Goal: Task Accomplishment & Management: Manage account settings

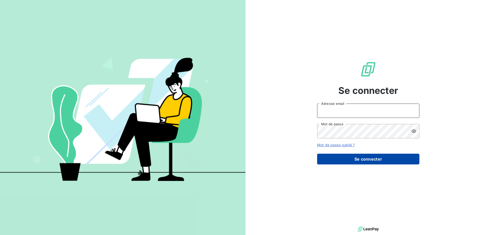
type input "[EMAIL_ADDRESS][DOMAIN_NAME]"
drag, startPoint x: 336, startPoint y: 158, endPoint x: 341, endPoint y: 156, distance: 5.8
click at [336, 158] on button "Se connecter" at bounding box center [368, 159] width 102 height 11
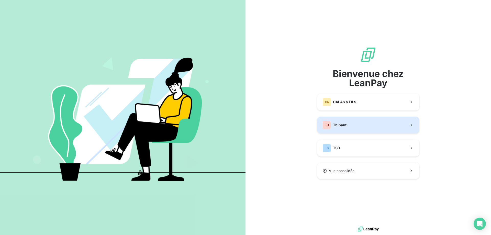
click at [359, 128] on button "TH Thibaut" at bounding box center [368, 125] width 102 height 17
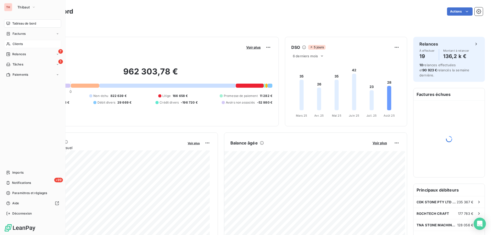
click at [13, 44] on span "Clients" at bounding box center [18, 44] width 10 height 5
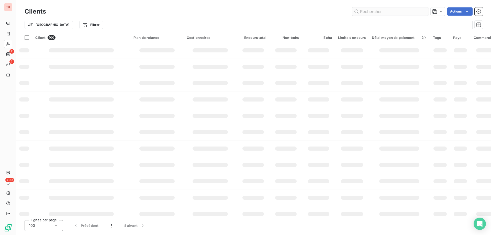
click at [376, 12] on input "text" at bounding box center [390, 11] width 77 height 8
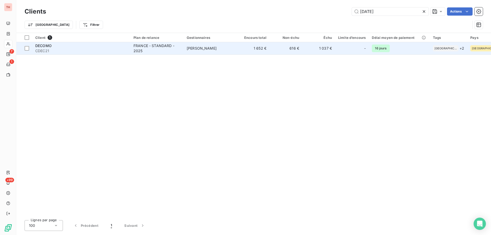
type input "[DATE]"
click at [183, 51] on td "FRANCE - STANDARD - 2025" at bounding box center [156, 48] width 53 height 12
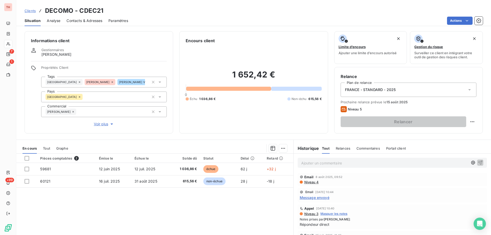
click at [32, 12] on span "Clients" at bounding box center [30, 11] width 11 height 4
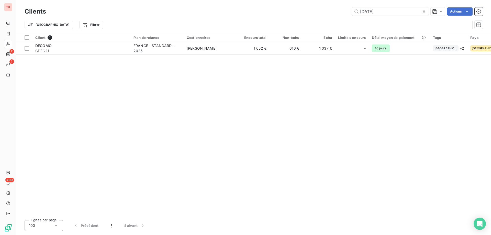
drag, startPoint x: 381, startPoint y: 13, endPoint x: 350, endPoint y: 13, distance: 30.4
click at [350, 13] on div "[DATE] Actions" at bounding box center [267, 11] width 431 height 8
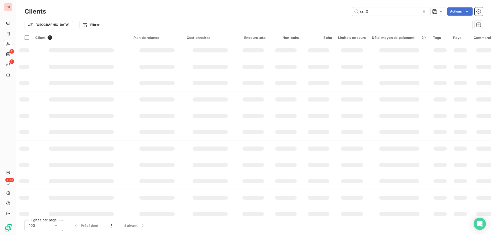
type input "set02"
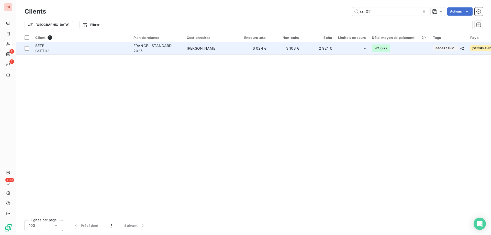
click at [183, 48] on td "FRANCE - STANDARD - 2025" at bounding box center [156, 48] width 53 height 12
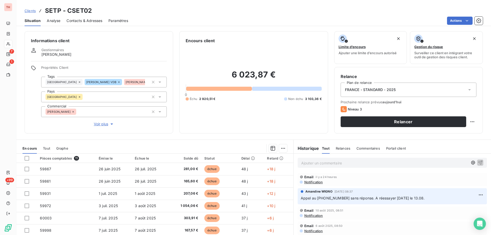
click at [311, 182] on span "Notification" at bounding box center [313, 182] width 19 height 4
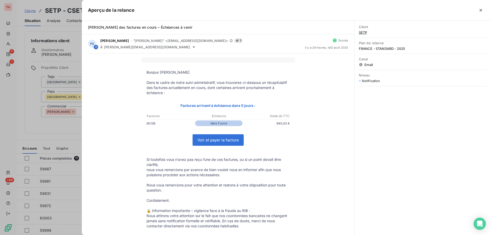
click at [477, 10] on button "button" at bounding box center [481, 10] width 8 height 8
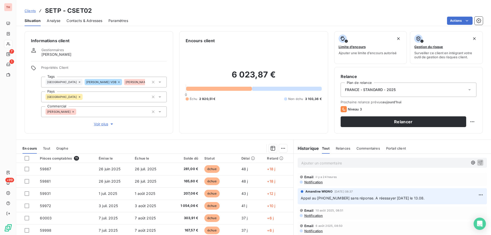
click at [327, 164] on p "Ajouter un commentaire ﻿" at bounding box center [384, 163] width 167 height 6
click at [313, 216] on span "Notification" at bounding box center [313, 215] width 19 height 4
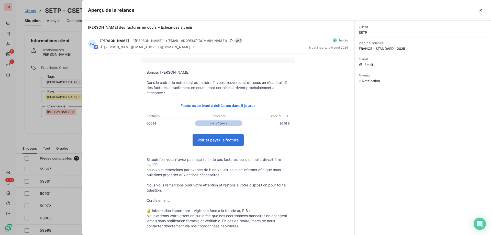
click at [480, 10] on icon "button" at bounding box center [480, 10] width 5 height 5
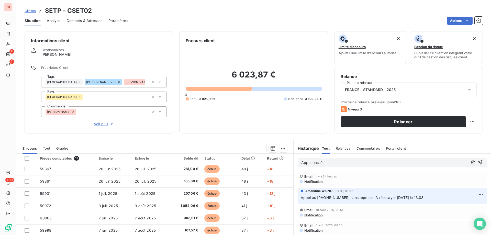
drag, startPoint x: 311, startPoint y: 162, endPoint x: 320, endPoint y: 165, distance: 9.5
click at [311, 162] on span "Appel passé" at bounding box center [311, 162] width 21 height 4
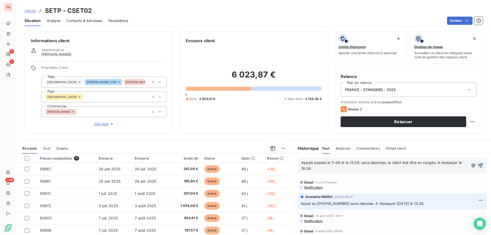
click at [478, 166] on icon "button" at bounding box center [480, 165] width 5 height 5
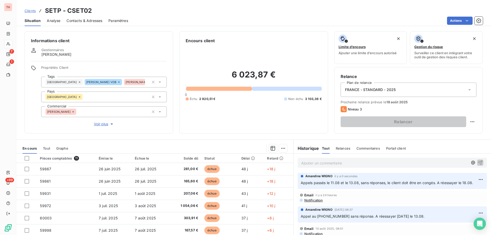
click at [32, 12] on span "Clients" at bounding box center [30, 11] width 11 height 4
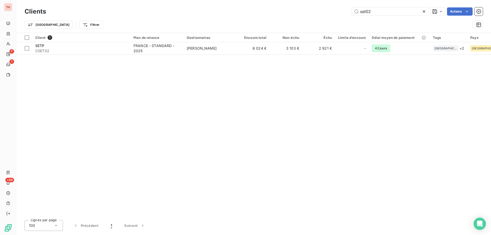
drag, startPoint x: 374, startPoint y: 12, endPoint x: 348, endPoint y: 10, distance: 25.9
click at [349, 10] on div "set02 Actions" at bounding box center [267, 11] width 431 height 8
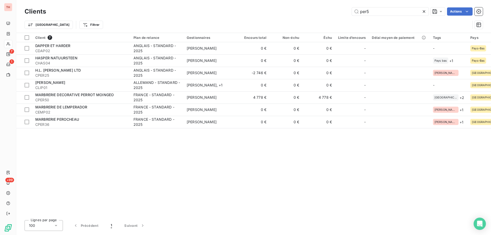
type input "per50"
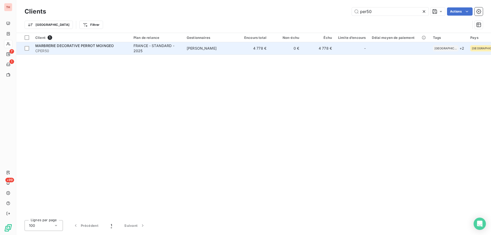
click at [158, 50] on div "FRANCE - STANDARD - 2025" at bounding box center [157, 48] width 47 height 10
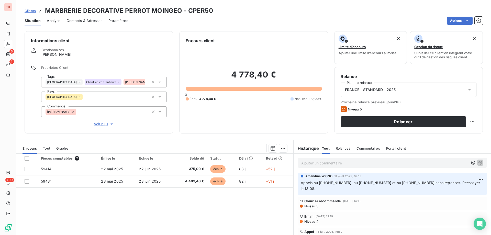
click at [343, 164] on p "Ajouter un commentaire ﻿" at bounding box center [384, 163] width 167 height 6
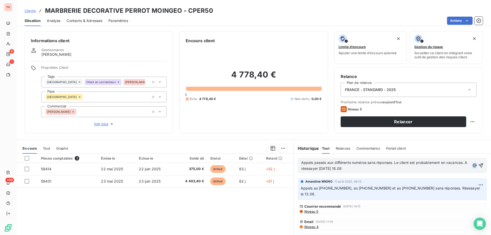
click at [473, 166] on icon "button" at bounding box center [475, 165] width 4 height 4
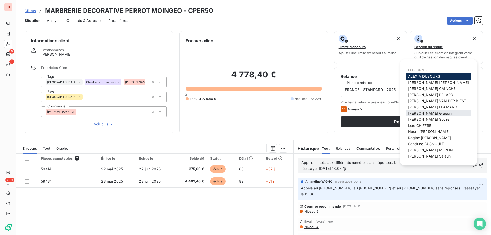
click at [430, 113] on span "[PERSON_NAME]" at bounding box center [429, 113] width 43 height 4
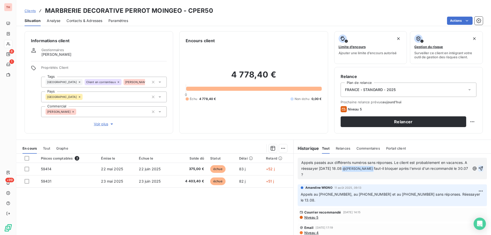
click at [478, 169] on icon "button" at bounding box center [480, 168] width 5 height 5
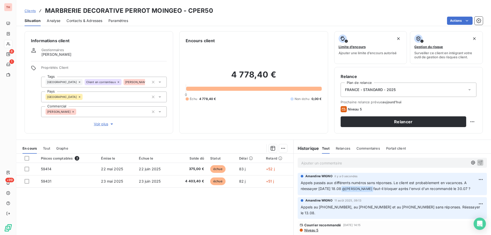
click at [33, 10] on span "Clients" at bounding box center [30, 11] width 11 height 4
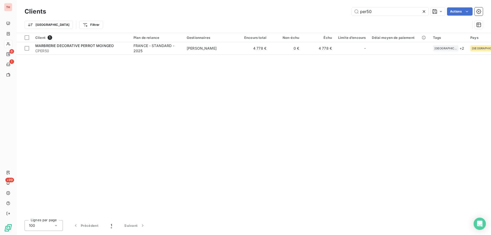
drag, startPoint x: 378, startPoint y: 13, endPoint x: 348, endPoint y: 11, distance: 29.5
click at [348, 11] on div "per50 Actions" at bounding box center [267, 11] width 431 height 8
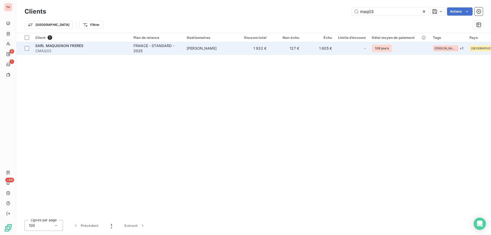
type input "maq03"
click at [217, 51] on td "[PERSON_NAME]" at bounding box center [210, 48] width 53 height 12
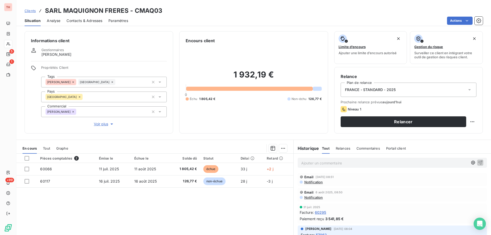
click at [345, 161] on p "Ajouter un commentaire ﻿" at bounding box center [384, 163] width 167 height 6
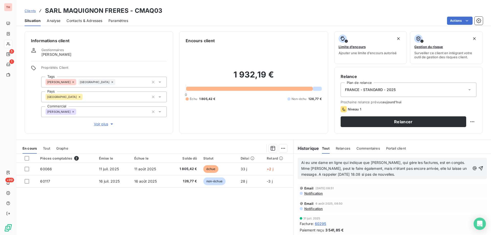
drag, startPoint x: 474, startPoint y: 169, endPoint x: 484, endPoint y: 179, distance: 13.8
click at [478, 169] on icon "button" at bounding box center [480, 168] width 5 height 5
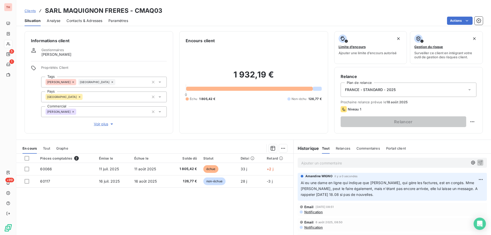
click at [33, 12] on span "Clients" at bounding box center [30, 11] width 11 height 4
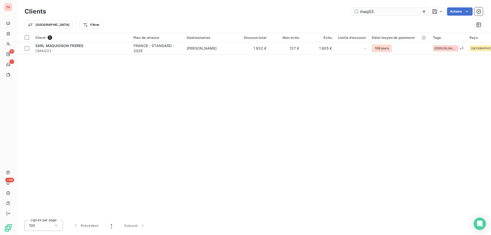
drag, startPoint x: 374, startPoint y: 11, endPoint x: 352, endPoint y: 11, distance: 21.7
click at [352, 11] on input "maq03" at bounding box center [390, 11] width 77 height 8
type input "gem02"
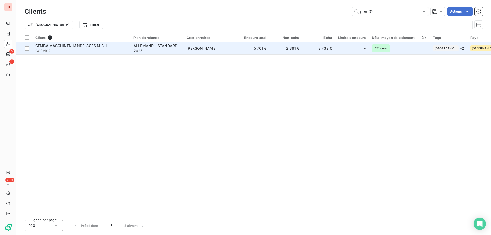
click at [173, 51] on div "ALLEMAND - STANDARD - 2025" at bounding box center [157, 48] width 47 height 10
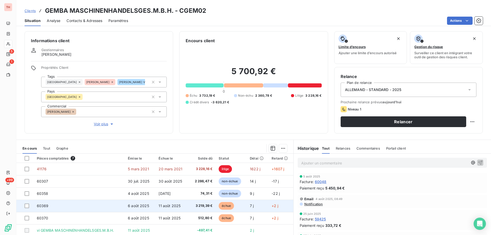
drag, startPoint x: 199, startPoint y: 203, endPoint x: 196, endPoint y: 204, distance: 2.7
click at [196, 204] on span "3 219,39 €" at bounding box center [201, 205] width 21 height 5
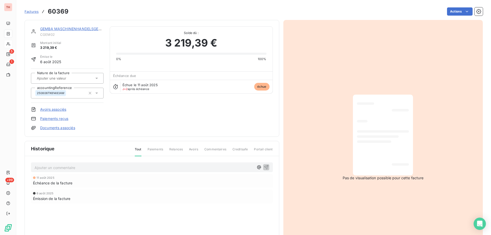
click at [449, 9] on html "TH 5 1 +99 Factures 60369 Actions GEMBA MASCHINENHANDELSGES.M.B.H. CGEM02 Monta…" at bounding box center [245, 117] width 491 height 235
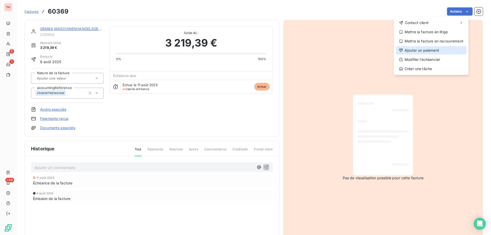
click at [429, 50] on div "Ajouter un paiement" at bounding box center [431, 50] width 71 height 8
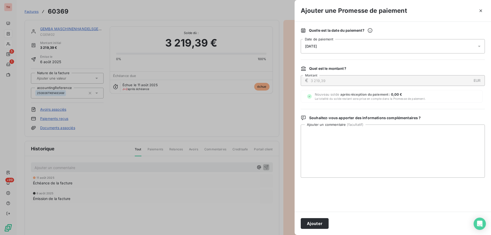
click at [345, 47] on div "[DATE]" at bounding box center [393, 46] width 184 height 14
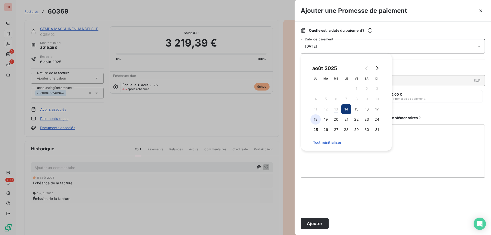
click at [317, 120] on button "18" at bounding box center [316, 119] width 10 height 10
click at [423, 142] on textarea "Ajouter un commentaire ( facultatif )" at bounding box center [393, 151] width 184 height 53
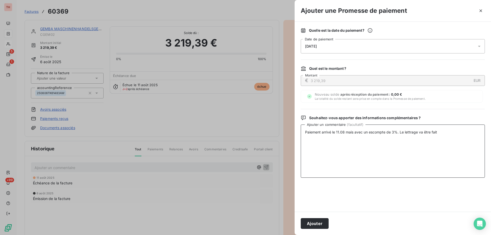
type textarea "Paiement arrivé le 11.08 mais avec un escompte de 3%. Le lettrage va être fait."
drag, startPoint x: 443, startPoint y: 133, endPoint x: 275, endPoint y: 133, distance: 167.8
click at [275, 235] on div "Ajouter une Promesse de paiement Quelle est la date du paiement ? [DATE] Date d…" at bounding box center [245, 235] width 491 height 0
click at [318, 222] on button "Ajouter" at bounding box center [315, 223] width 28 height 11
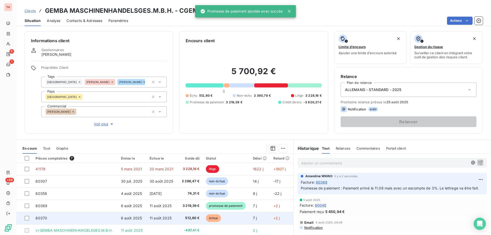
click at [210, 216] on span "échue" at bounding box center [213, 218] width 15 height 8
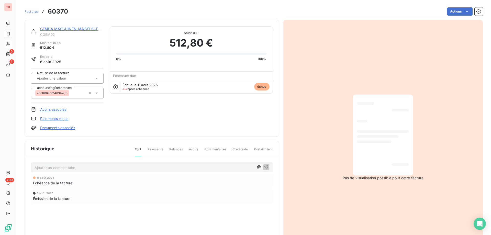
click at [454, 16] on div "Factures 60370 Actions" at bounding box center [254, 11] width 458 height 11
click at [458, 10] on html "TH 5 1 +99 Factures 60370 Actions GEMBA MASCHINENHANDELSGES.M.B.H. CGEM02 Monta…" at bounding box center [245, 117] width 491 height 235
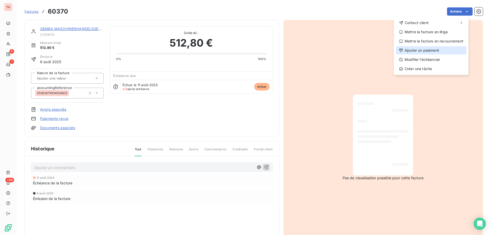
click at [435, 50] on div "Ajouter un paiement" at bounding box center [431, 50] width 71 height 8
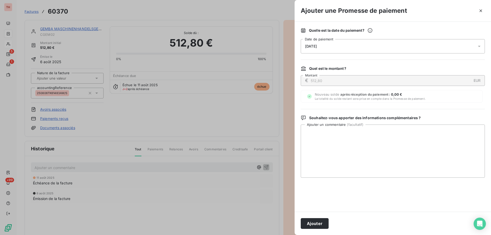
click at [336, 48] on div "[DATE]" at bounding box center [393, 46] width 184 height 14
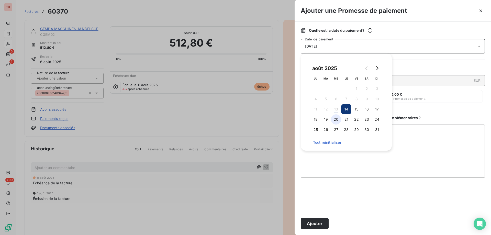
drag, startPoint x: 315, startPoint y: 116, endPoint x: 333, endPoint y: 119, distance: 17.5
click at [315, 116] on button "18" at bounding box center [316, 119] width 10 height 10
click at [408, 139] on textarea "Ajouter un commentaire ( facultatif )" at bounding box center [393, 151] width 184 height 53
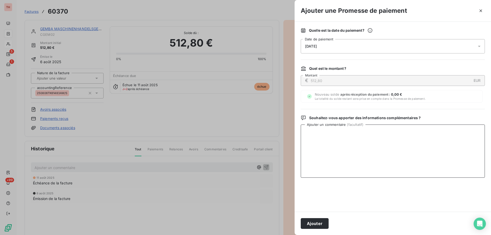
paste textarea "Paiement arrivé le 11.08 mais avec un escompte de 3%. Le lettrage va être fait."
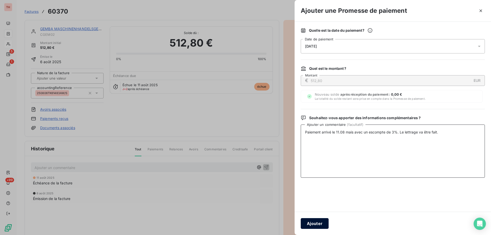
type textarea "Paiement arrivé le 11.08 mais avec un escompte de 3%. Le lettrage va être fait."
drag, startPoint x: 320, startPoint y: 222, endPoint x: 270, endPoint y: 167, distance: 74.8
click at [319, 223] on button "Ajouter" at bounding box center [315, 223] width 28 height 11
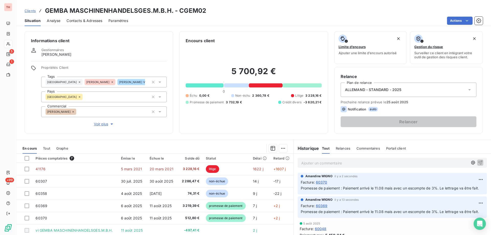
click at [29, 9] on span "Clients" at bounding box center [30, 11] width 11 height 4
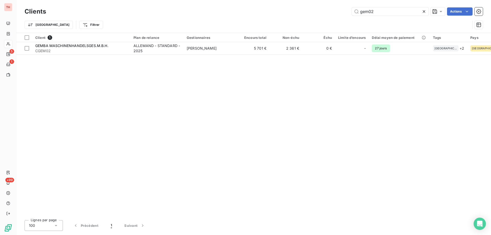
drag, startPoint x: 372, startPoint y: 9, endPoint x: 349, endPoint y: 9, distance: 23.3
click at [349, 9] on div "gem02 Actions" at bounding box center [267, 11] width 431 height 8
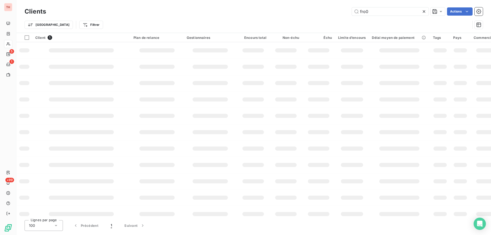
type input "fro03"
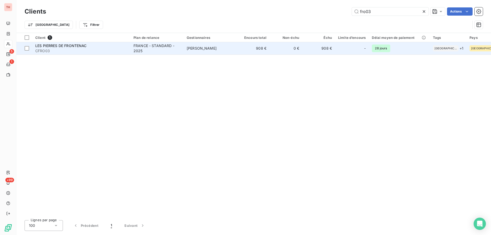
click at [199, 46] on span "[PERSON_NAME]" at bounding box center [202, 48] width 30 height 4
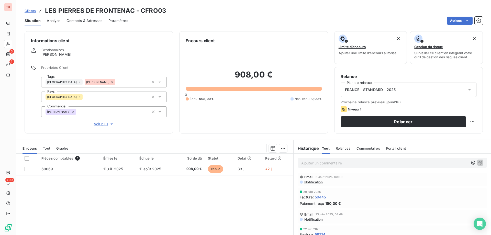
click at [309, 162] on p "Ajouter un commentaire ﻿" at bounding box center [384, 163] width 167 height 6
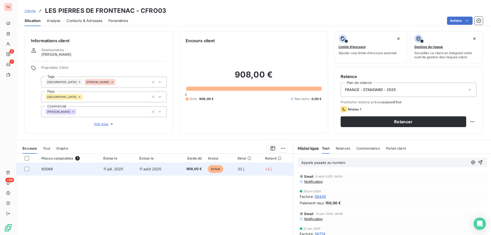
drag, startPoint x: 350, startPoint y: 163, endPoint x: 280, endPoint y: 169, distance: 70.6
click at [280, 169] on div "En cours Tout Graphe Pièces comptables 1 Émise le Échue le Solde dû Statut Déla…" at bounding box center [253, 204] width 475 height 128
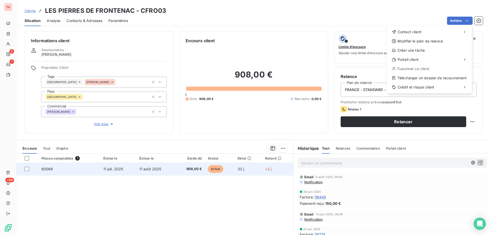
click at [185, 170] on html "TH 3 1 +99 Clients LES PIERRES DE FRONTENAC - CFRO03 Situation Analyse Contacts…" at bounding box center [245, 117] width 491 height 235
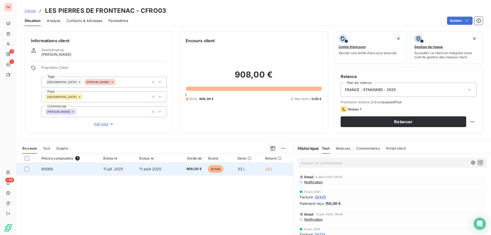
click at [192, 171] on span "908,00 €" at bounding box center [190, 169] width 24 height 5
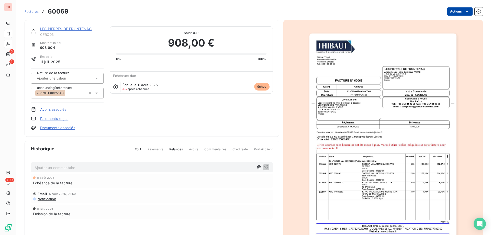
click at [448, 12] on html "TH 3 1 +99 Factures 60069 Actions LES PIERRES DE FRONTENAC CFRO03 Montant initi…" at bounding box center [245, 117] width 491 height 235
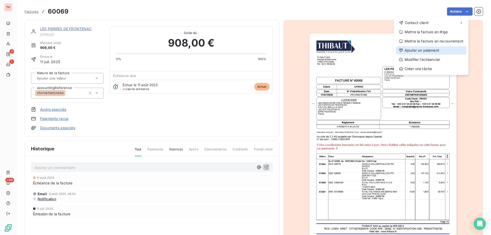
click at [419, 49] on div "Ajouter un paiement" at bounding box center [431, 50] width 71 height 8
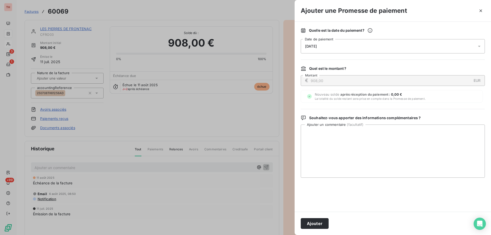
click at [360, 43] on div "[DATE]" at bounding box center [393, 46] width 184 height 14
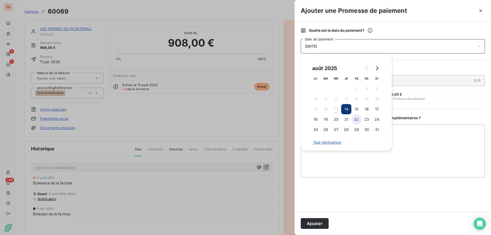
click at [359, 119] on button "22" at bounding box center [356, 119] width 10 height 10
click at [421, 135] on textarea "Ajouter un commentaire ( facultatif )" at bounding box center [393, 151] width 184 height 53
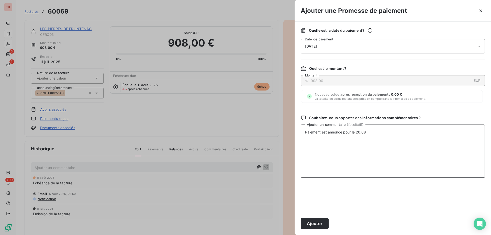
type textarea "Paiement est annoncé pour le 20.08."
drag, startPoint x: 310, startPoint y: 224, endPoint x: 320, endPoint y: 221, distance: 10.8
click at [310, 224] on button "Ajouter" at bounding box center [315, 223] width 28 height 11
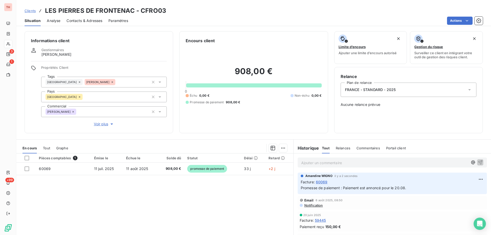
click at [31, 10] on span "Clients" at bounding box center [30, 11] width 11 height 4
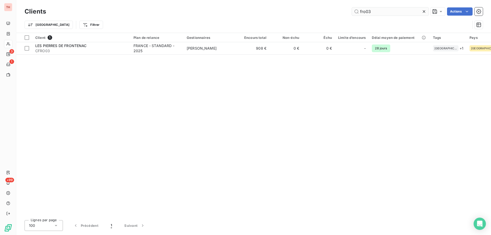
drag, startPoint x: 365, startPoint y: 10, endPoint x: 354, endPoint y: 10, distance: 11.0
click at [354, 10] on input "fro03" at bounding box center [390, 11] width 77 height 8
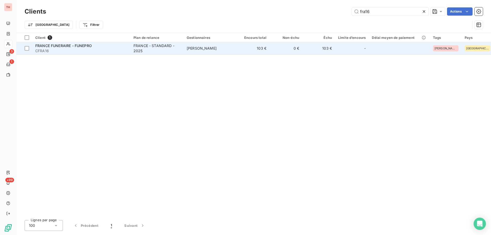
type input "fra16"
click at [193, 49] on span "[PERSON_NAME]" at bounding box center [202, 48] width 30 height 4
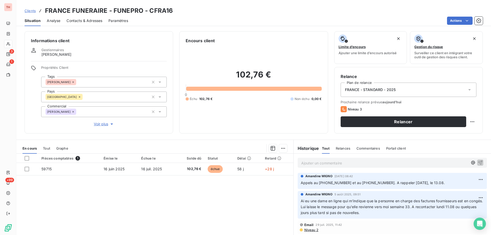
click at [368, 164] on p "Ajouter un commentaire ﻿" at bounding box center [384, 163] width 167 height 6
click at [406, 161] on p "La personne en charge des factures est toujours absente." at bounding box center [384, 163] width 167 height 6
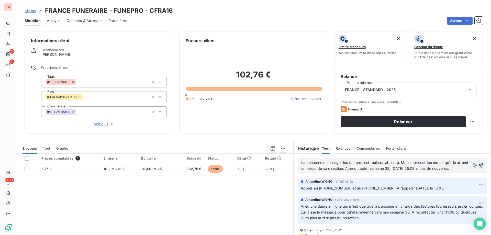
click at [478, 165] on icon "button" at bounding box center [480, 165] width 5 height 5
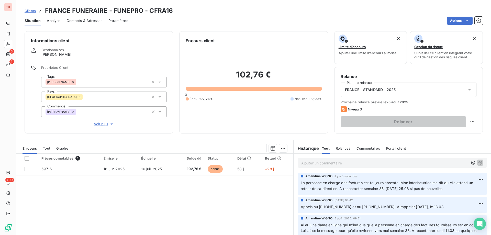
click at [33, 10] on span "Clients" at bounding box center [30, 11] width 11 height 4
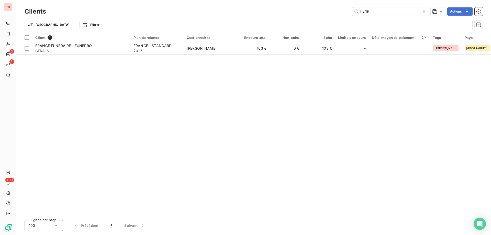
drag, startPoint x: 380, startPoint y: 11, endPoint x: 347, endPoint y: 13, distance: 33.8
click at [347, 13] on div "fra16 Actions" at bounding box center [267, 11] width 431 height 8
drag, startPoint x: 365, startPoint y: 11, endPoint x: 375, endPoint y: 13, distance: 10.1
click at [365, 11] on input "ev03" at bounding box center [390, 11] width 77 height 8
type input "evo03"
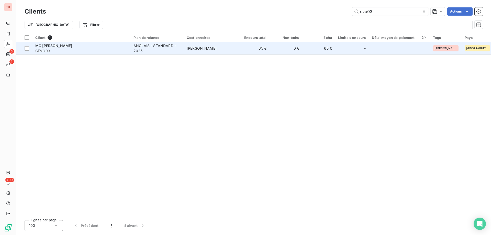
click at [159, 48] on div "ANGLAIS - STANDARD - 2025" at bounding box center [157, 48] width 47 height 10
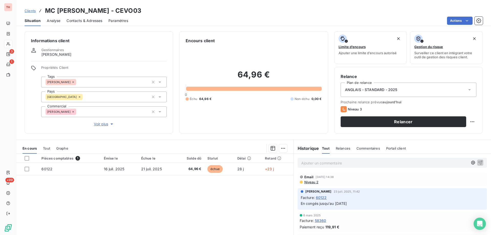
drag, startPoint x: 305, startPoint y: 164, endPoint x: 323, endPoint y: 164, distance: 17.7
click at [305, 164] on p "Ajouter un commentaire ﻿" at bounding box center [384, 163] width 167 height 6
click at [478, 163] on icon "button" at bounding box center [480, 162] width 4 height 4
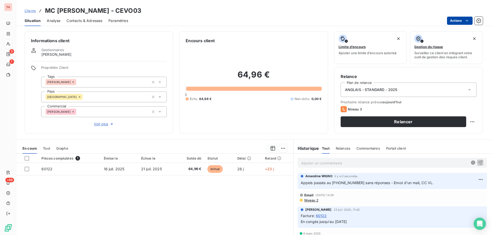
click at [461, 23] on html "TH 3 1 +99 Clients MC [PERSON_NAME] - CEVO03 Situation Analyse Contacts & Adres…" at bounding box center [245, 117] width 491 height 235
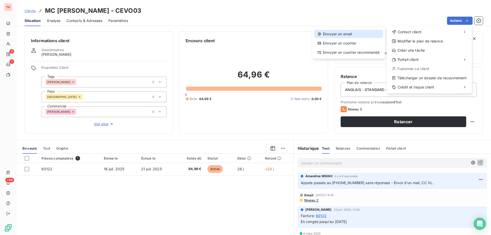
click at [362, 34] on div "Envoyer un email" at bounding box center [348, 34] width 69 height 8
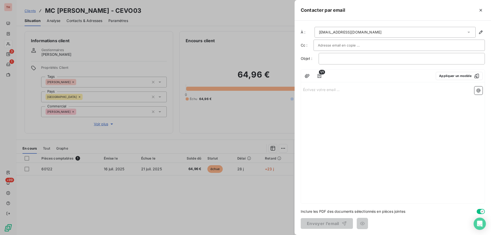
click at [347, 47] on input "text" at bounding box center [345, 45] width 55 height 8
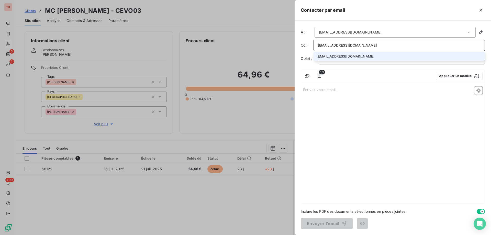
type input "[EMAIL_ADDRESS][DOMAIN_NAME]"
click at [339, 58] on li "[EMAIL_ADDRESS][DOMAIN_NAME]" at bounding box center [399, 56] width 171 height 9
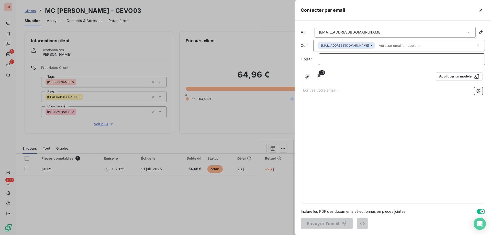
click at [346, 60] on p "﻿" at bounding box center [402, 59] width 158 height 6
click at [328, 90] on p "Écrivez votre email ... ﻿" at bounding box center [393, 90] width 180 height 6
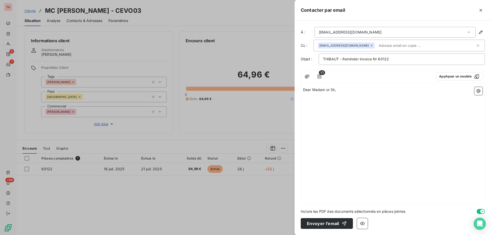
click at [355, 105] on div "Dear [PERSON_NAME] or Sir, ﻿ ﻿" at bounding box center [393, 144] width 184 height 118
click at [321, 102] on p "﻿" at bounding box center [393, 102] width 180 height 6
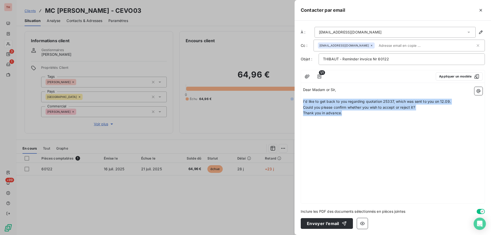
drag, startPoint x: 349, startPoint y: 116, endPoint x: 299, endPoint y: 103, distance: 52.0
click at [298, 103] on div "À : [EMAIL_ADDRESS][DOMAIN_NAME] Cc : [EMAIL_ADDRESS][DOMAIN_NAME] Objet : THIB…" at bounding box center [393, 128] width 196 height 214
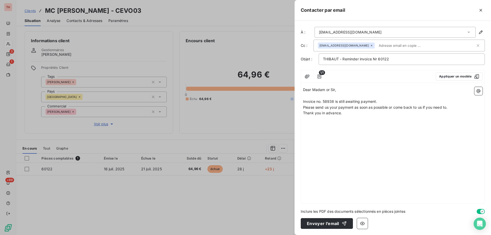
click at [329, 101] on span "Invoice no. 58938 is still awaiting payment." at bounding box center [340, 101] width 74 height 4
click at [383, 100] on p "Invoice no. 60122 is still awaiting payment." at bounding box center [393, 102] width 180 height 6
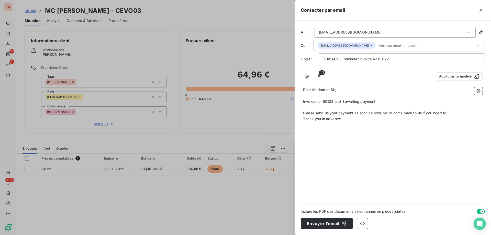
click at [459, 114] on p "Please send us your payment as soon as possible or come back to us if you need …" at bounding box center [393, 113] width 180 height 6
click at [347, 126] on p "Thank you in advance." at bounding box center [393, 125] width 180 height 6
click at [329, 225] on button "Envoyer l’email" at bounding box center [327, 223] width 52 height 11
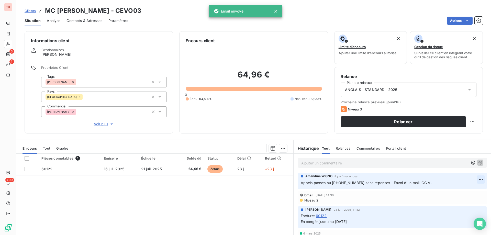
click at [473, 180] on html "TH 3 1 +99 Clients MC [PERSON_NAME] - CEVO03 Situation Analyse Contacts & Adres…" at bounding box center [245, 117] width 491 height 235
click at [460, 191] on div "Editer" at bounding box center [461, 191] width 29 height 8
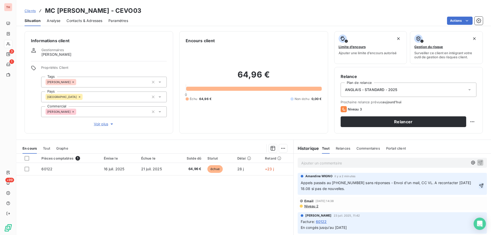
click at [475, 185] on div "[PERSON_NAME] il y a 2 minutes Appels passés au [PHONE_NUMBER] sans réponses - …" at bounding box center [392, 184] width 189 height 22
click at [479, 187] on icon "button" at bounding box center [481, 185] width 5 height 5
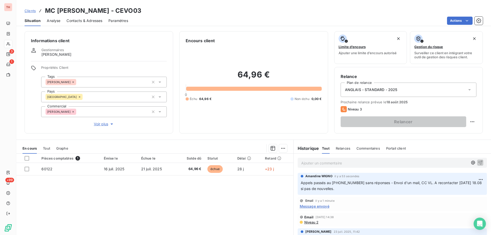
click at [35, 9] on span "Clients" at bounding box center [30, 11] width 11 height 4
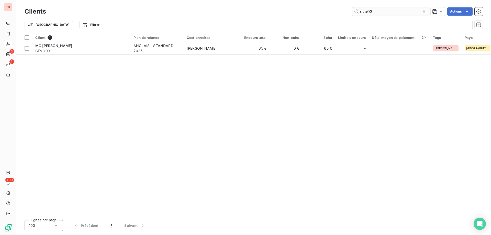
drag, startPoint x: 375, startPoint y: 12, endPoint x: 353, endPoint y: 11, distance: 22.0
click at [353, 11] on input "evo03" at bounding box center [390, 11] width 77 height 8
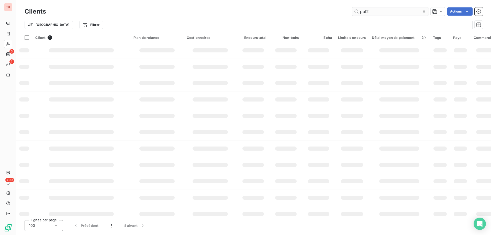
type input "pol25"
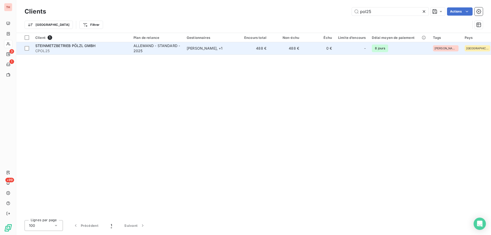
click at [137, 48] on div "ALLEMAND - STANDARD - 2025" at bounding box center [157, 48] width 47 height 10
